Goal: Register for event/course

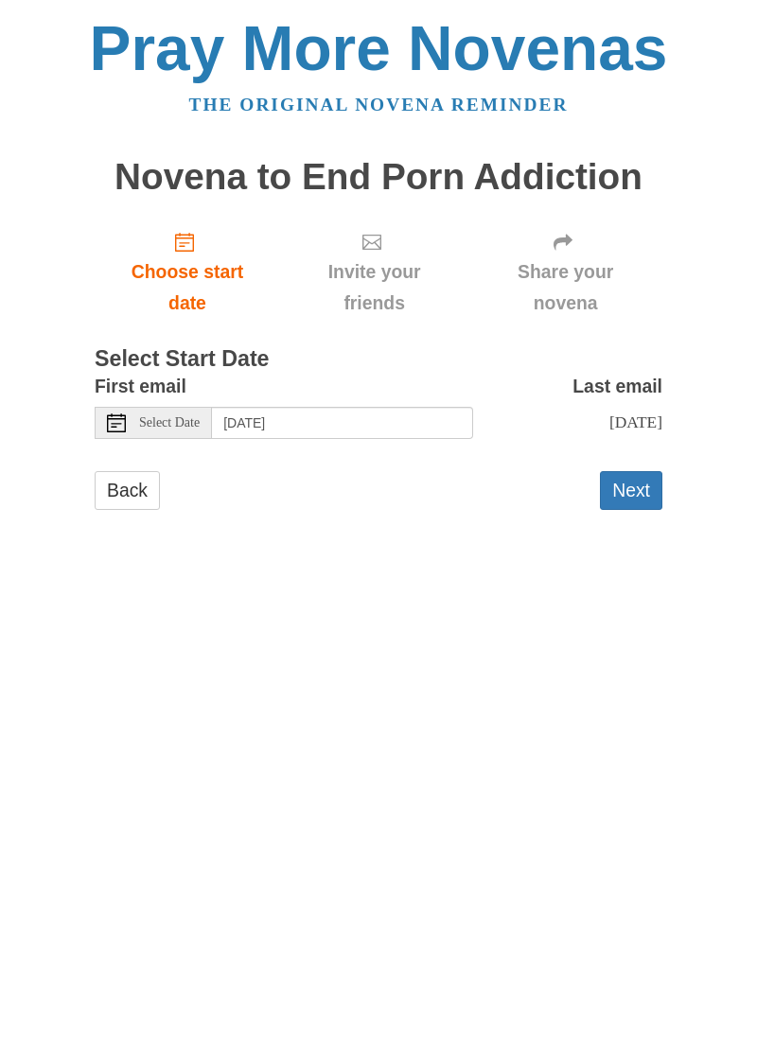
click at [645, 471] on button "Next" at bounding box center [631, 490] width 62 height 39
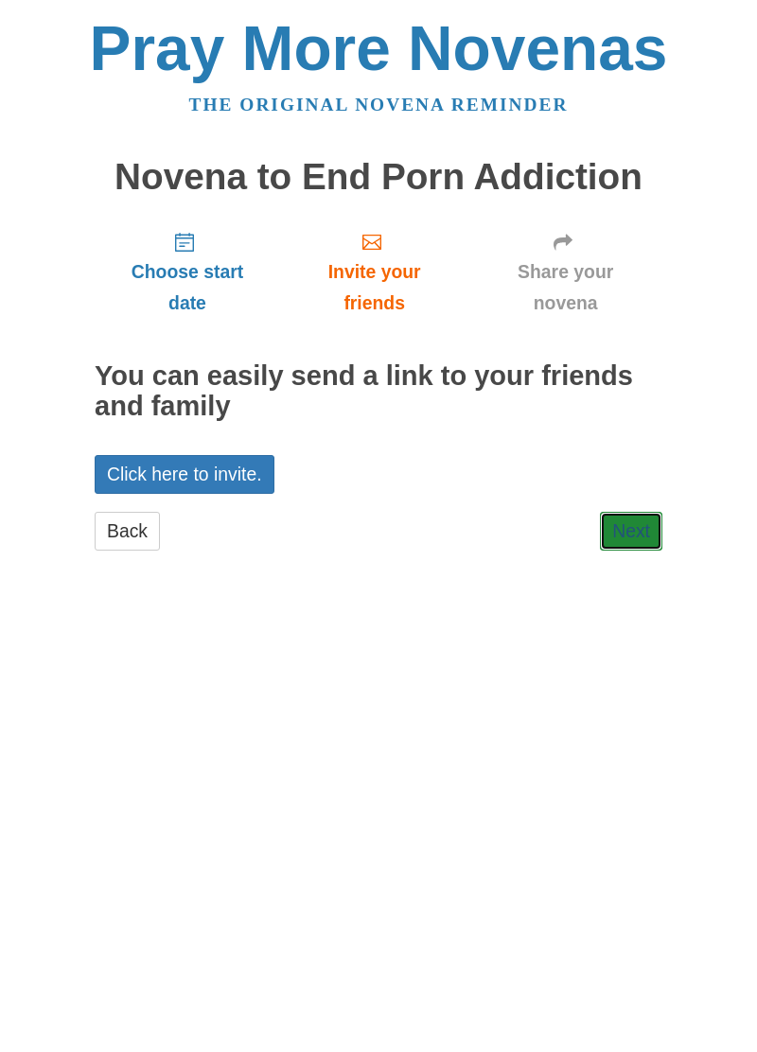
click at [645, 512] on link "Next" at bounding box center [631, 531] width 62 height 39
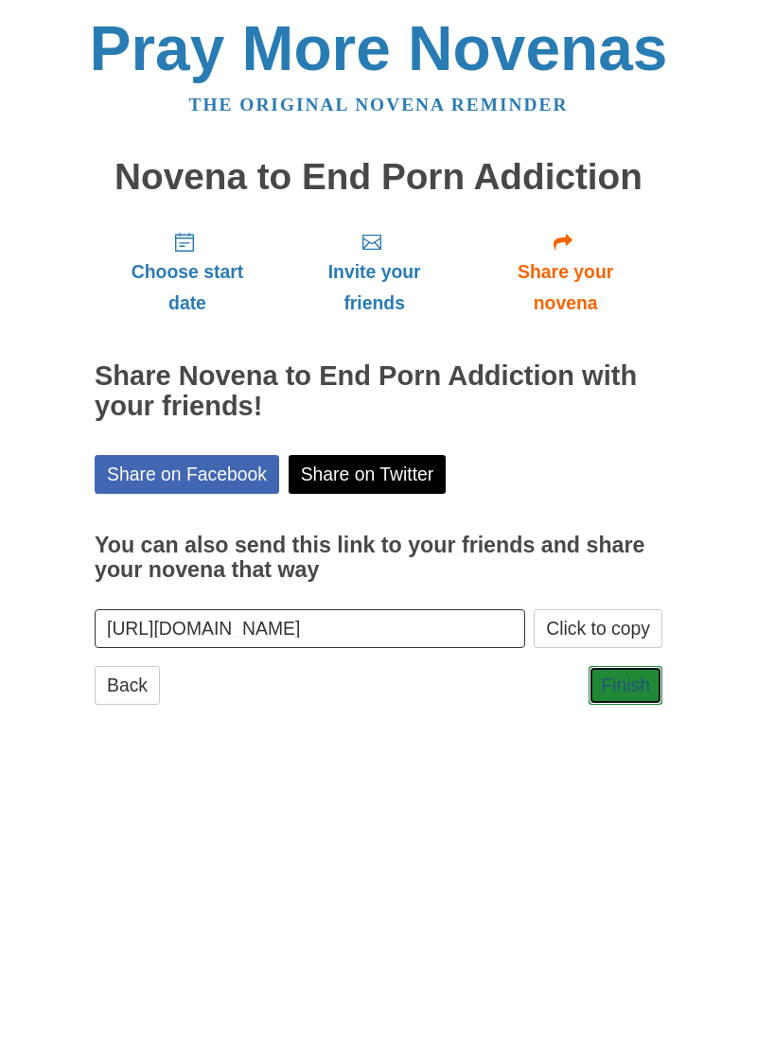
click at [646, 666] on link "Finish" at bounding box center [625, 685] width 74 height 39
